Goal: Information Seeking & Learning: Check status

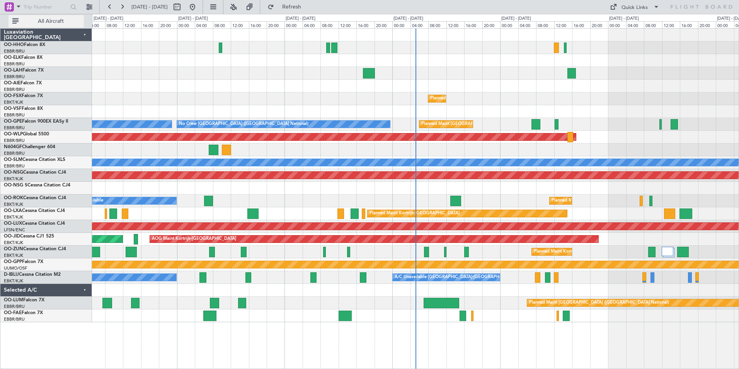
click at [80, 22] on span "All Aircraft" at bounding box center [50, 21] width 61 height 5
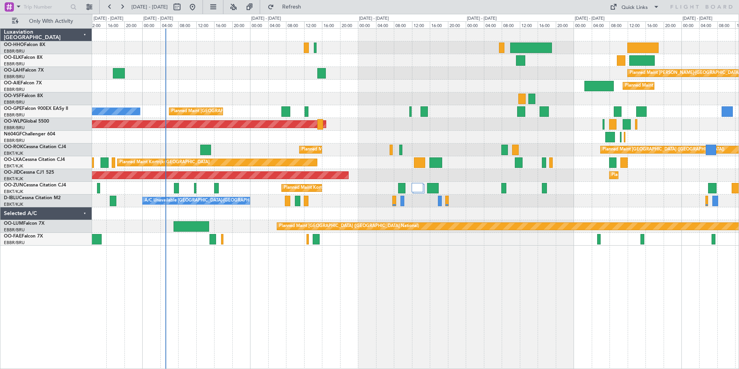
click at [198, 97] on div at bounding box center [415, 98] width 647 height 13
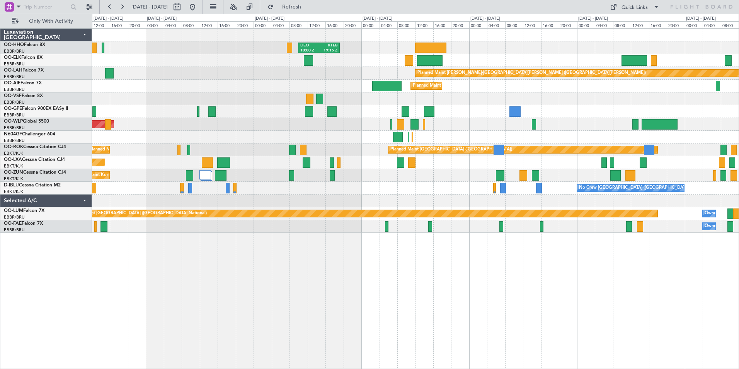
click at [369, 123] on div "[PERSON_NAME] 10:00 Z KTEB 19:15 Z Planned [GEOGRAPHIC_DATA][PERSON_NAME]-[GEOG…" at bounding box center [415, 131] width 647 height 204
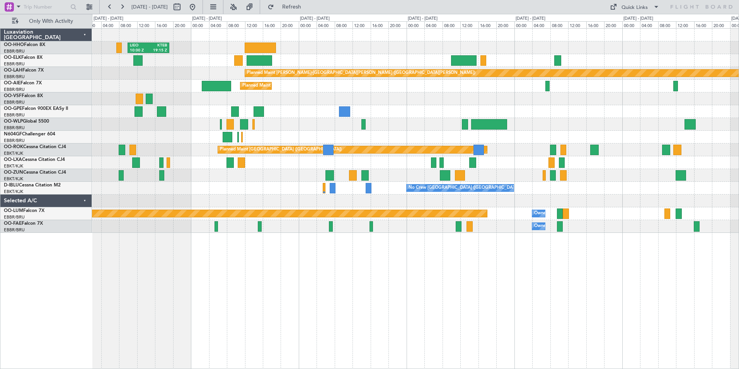
click at [521, 162] on div "Planned Maint Kortrijk-[GEOGRAPHIC_DATA]" at bounding box center [415, 162] width 647 height 13
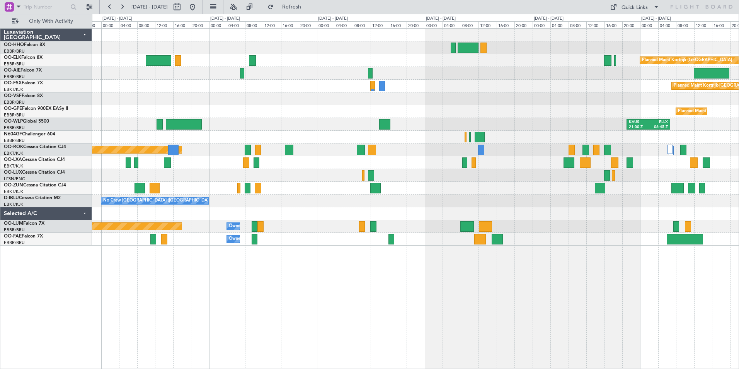
click at [291, 104] on div "Planned Maint Kortrijk-[GEOGRAPHIC_DATA] Planned Maint [GEOGRAPHIC_DATA] ([GEOG…" at bounding box center [415, 137] width 647 height 217
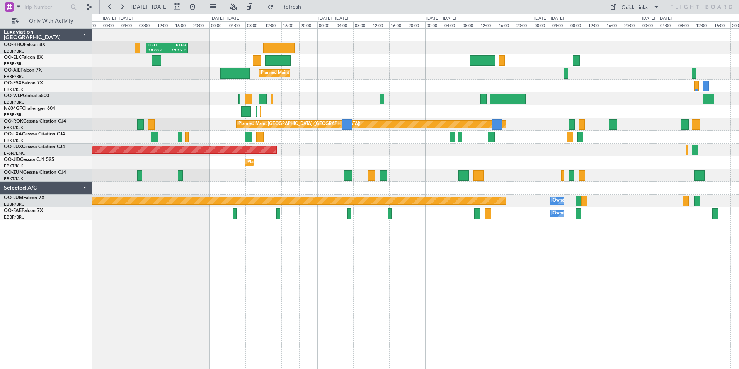
click at [633, 186] on div at bounding box center [415, 188] width 647 height 13
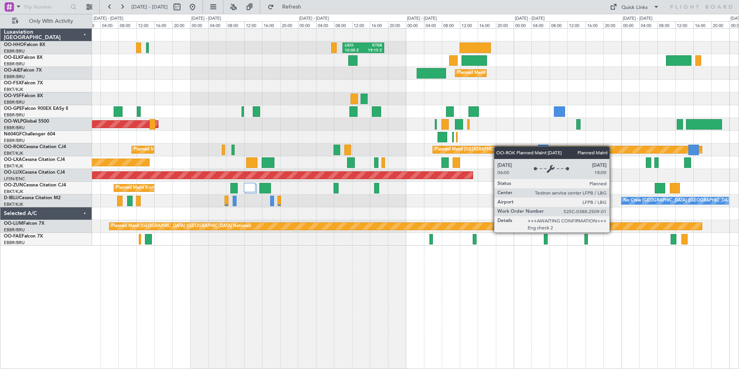
click at [550, 148] on div "Planned Maint [GEOGRAPHIC_DATA] ([GEOGRAPHIC_DATA]) Planned Maint [GEOGRAPHIC_D…" at bounding box center [415, 149] width 647 height 13
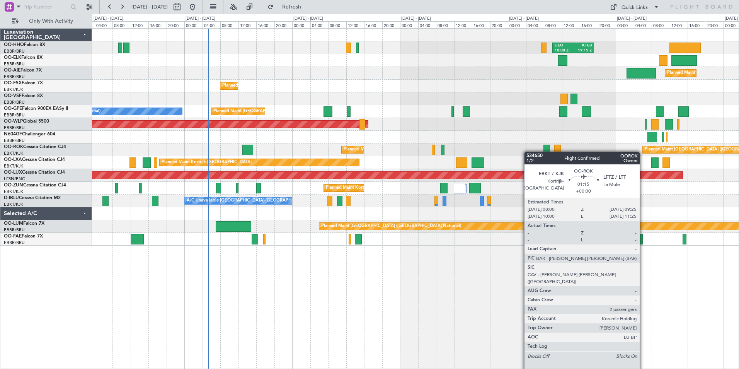
click at [538, 152] on div "Planned Maint [GEOGRAPHIC_DATA] ([GEOGRAPHIC_DATA]) Planned Maint [GEOGRAPHIC_D…" at bounding box center [415, 149] width 647 height 13
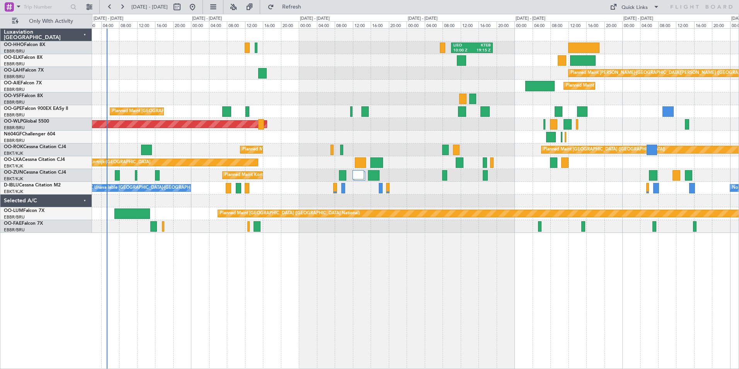
click at [546, 197] on div at bounding box center [415, 200] width 647 height 13
